Goal: Task Accomplishment & Management: Use online tool/utility

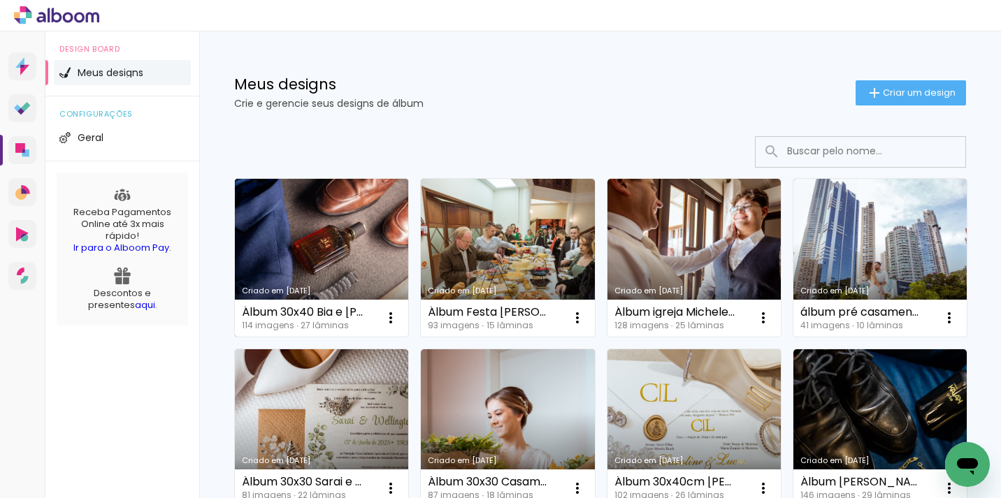
click at [329, 257] on link "Criado em [DATE]" at bounding box center [321, 258] width 173 height 158
